Goal: Transaction & Acquisition: Download file/media

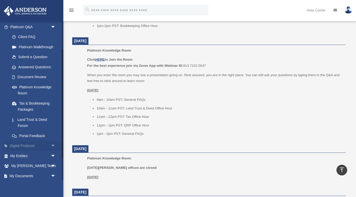
scroll to position [73, 0]
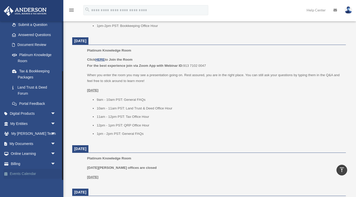
click at [22, 175] on link "Events Calendar" at bounding box center [34, 174] width 60 height 10
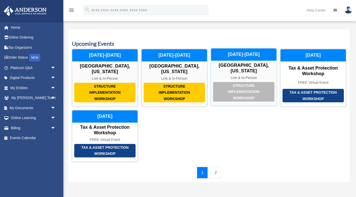
click at [242, 90] on div "Structure Implementation Workshop" at bounding box center [243, 92] width 61 height 20
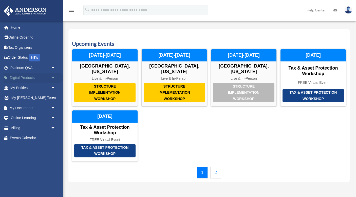
click at [54, 78] on span "arrow_drop_down" at bounding box center [56, 78] width 10 height 10
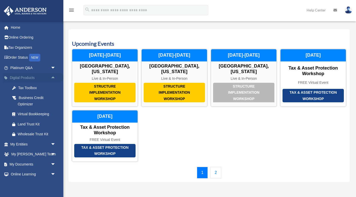
click at [54, 78] on span "arrow_drop_up" at bounding box center [56, 78] width 10 height 10
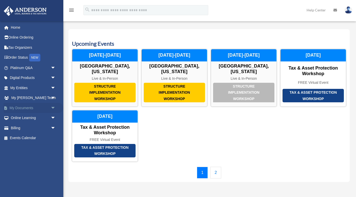
click at [53, 107] on span "arrow_drop_down" at bounding box center [56, 108] width 10 height 10
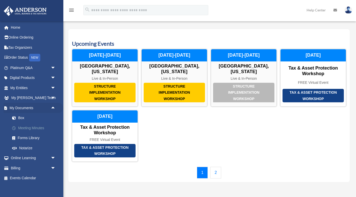
scroll to position [4, 0]
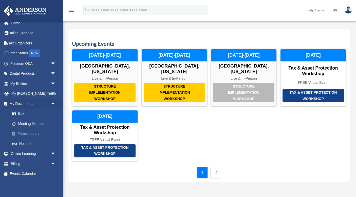
click at [27, 133] on link "Forms Library" at bounding box center [35, 134] width 56 height 10
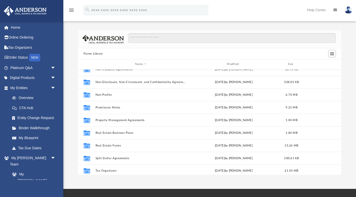
scroll to position [275, 0]
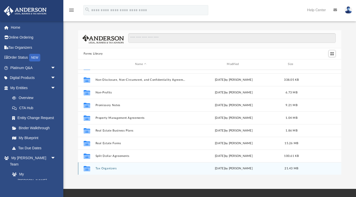
click at [109, 168] on button "Tax Organizers" at bounding box center [140, 168] width 91 height 3
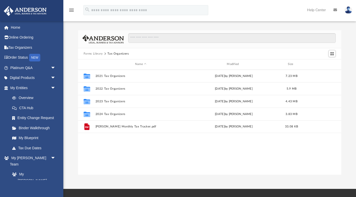
scroll to position [0, 0]
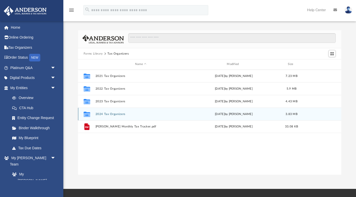
click at [115, 115] on button "2024 Tax Organizers" at bounding box center [140, 113] width 91 height 3
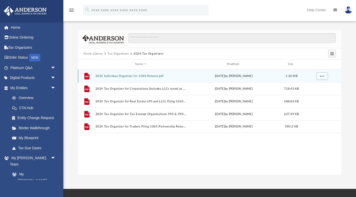
click at [146, 74] on button "2024 Individual Organizer for 1040 Returns.pdf" at bounding box center [140, 75] width 91 height 3
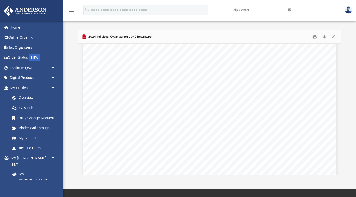
scroll to position [2742, 0]
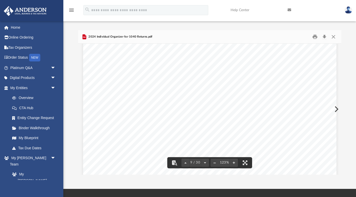
click at [215, 164] on button "File preview" at bounding box center [215, 162] width 8 height 11
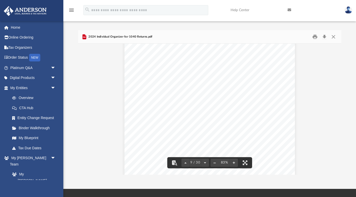
scroll to position [1647, 0]
click at [215, 164] on button "File preview" at bounding box center [215, 162] width 8 height 11
click at [334, 35] on button "Close" at bounding box center [333, 37] width 9 height 8
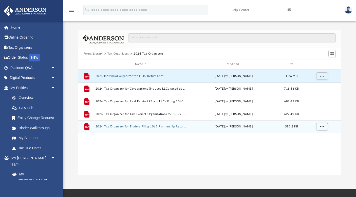
click at [163, 126] on button "2024 Tax Organizer for Traders Filing 1065 Partnership Returns.pdf" at bounding box center [140, 126] width 91 height 3
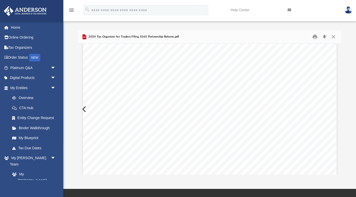
scroll to position [50, 0]
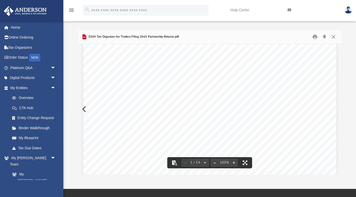
click at [215, 162] on button "File preview" at bounding box center [215, 162] width 8 height 11
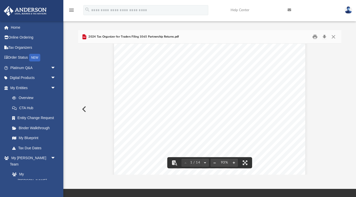
scroll to position [30, 0]
click at [215, 162] on button "File preview" at bounding box center [215, 162] width 8 height 11
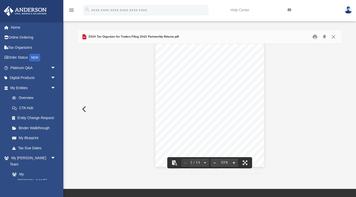
click at [235, 162] on button "File preview" at bounding box center [234, 162] width 8 height 11
click at [234, 162] on button "File preview" at bounding box center [234, 162] width 8 height 11
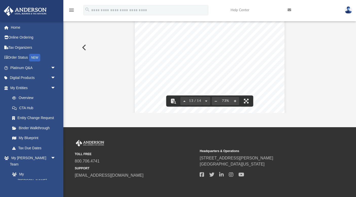
scroll to position [2404, 0]
drag, startPoint x: 307, startPoint y: 66, endPoint x: 307, endPoint y: 97, distance: 30.2
click at [217, 101] on button "File preview" at bounding box center [216, 100] width 8 height 11
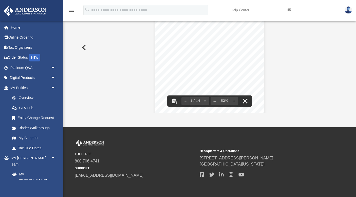
scroll to position [0, 0]
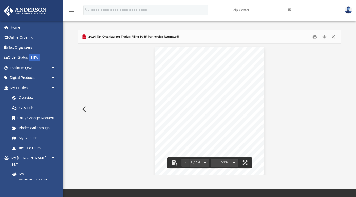
click at [333, 34] on button "Close" at bounding box center [333, 37] width 9 height 8
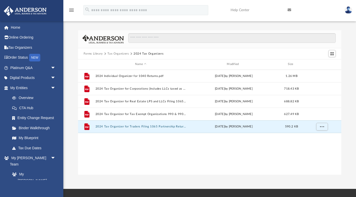
click at [115, 53] on button "Tax Organizers" at bounding box center [118, 53] width 21 height 5
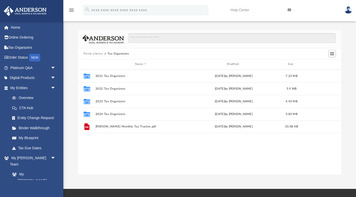
click at [94, 53] on button "Forms Library" at bounding box center [93, 53] width 19 height 5
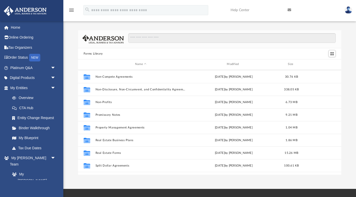
scroll to position [275, 0]
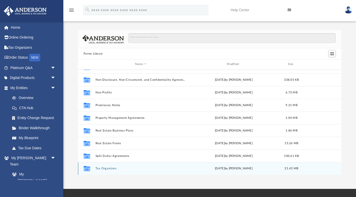
click at [106, 169] on button "Tax Organizers" at bounding box center [140, 168] width 91 height 3
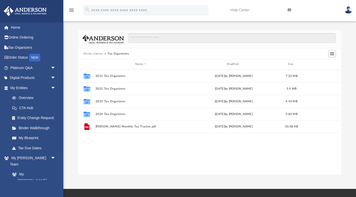
scroll to position [0, 0]
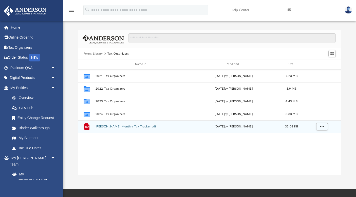
click at [124, 127] on button "Anderson Monthly Tax Tracker.pdf" at bounding box center [140, 126] width 91 height 3
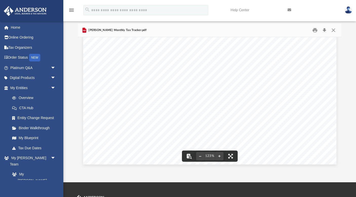
scroll to position [8, 0]
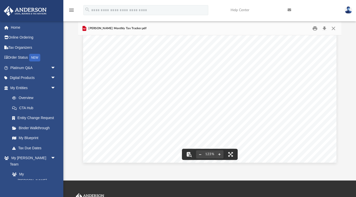
click at [200, 154] on button "File preview" at bounding box center [200, 154] width 8 height 11
click at [198, 155] on button "File preview" at bounding box center [200, 154] width 8 height 11
click at [200, 153] on button "File preview" at bounding box center [200, 154] width 8 height 11
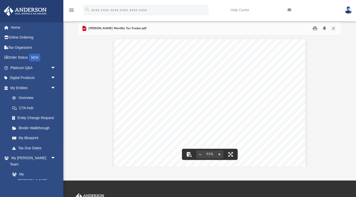
click at [325, 28] on button "Download" at bounding box center [324, 29] width 9 height 8
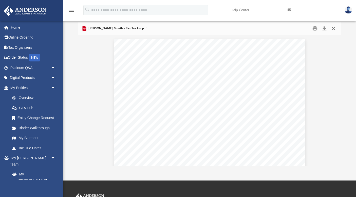
click at [334, 28] on button "Close" at bounding box center [333, 29] width 9 height 8
